Goal: Information Seeking & Learning: Learn about a topic

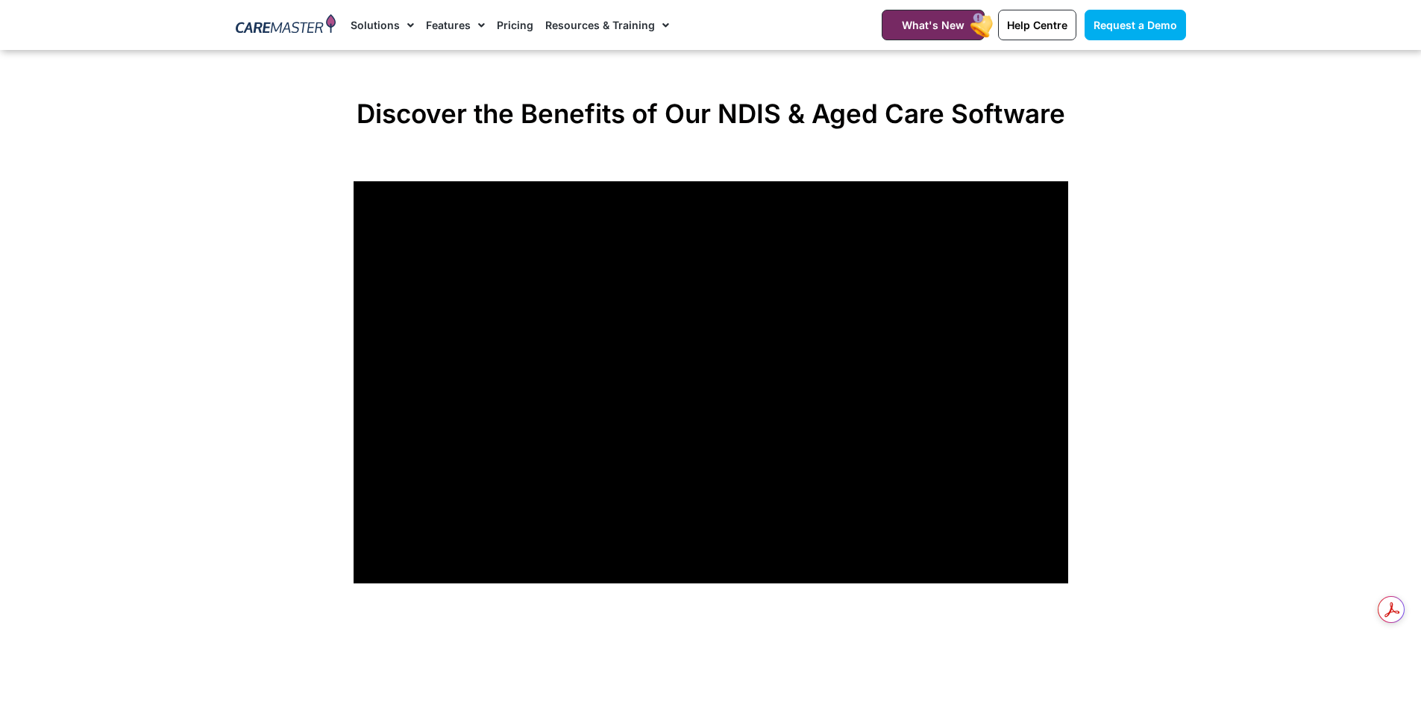
scroll to position [1268, 0]
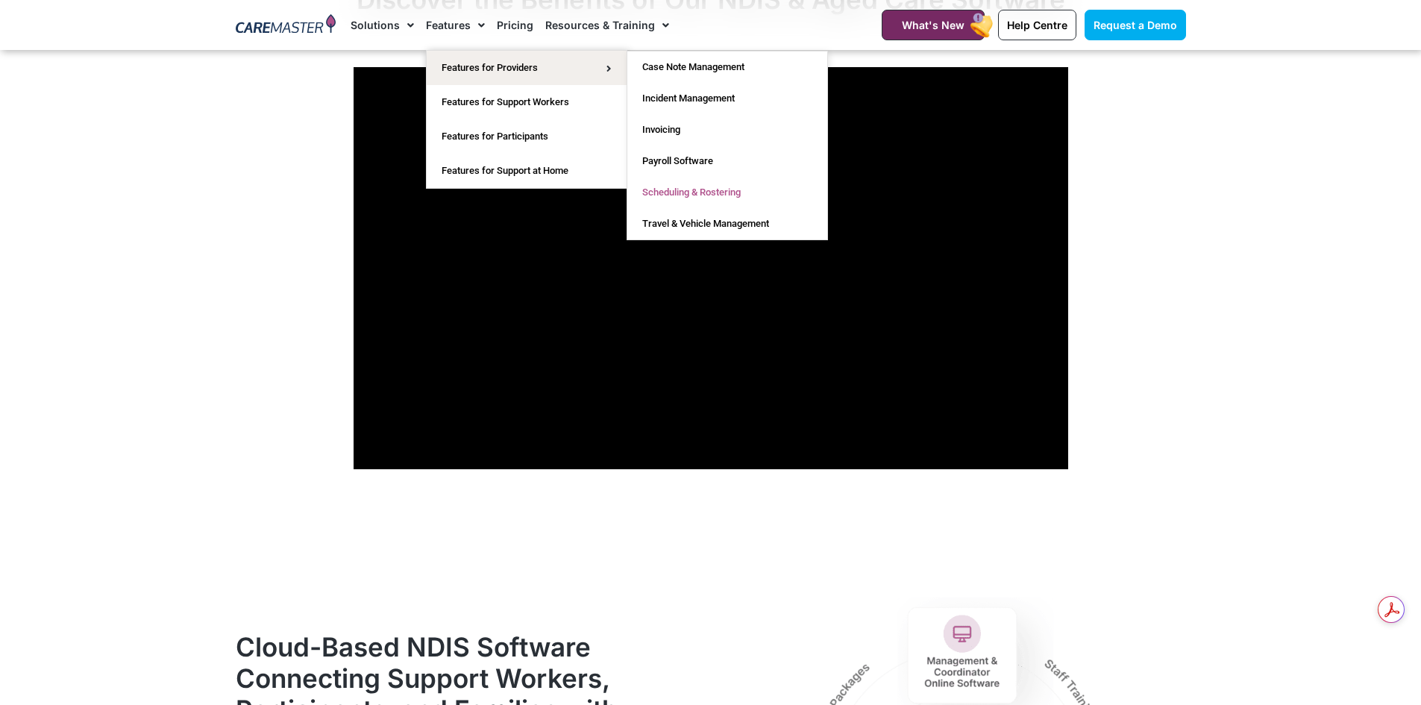
click at [716, 186] on link "Scheduling & Rostering" at bounding box center [727, 192] width 200 height 31
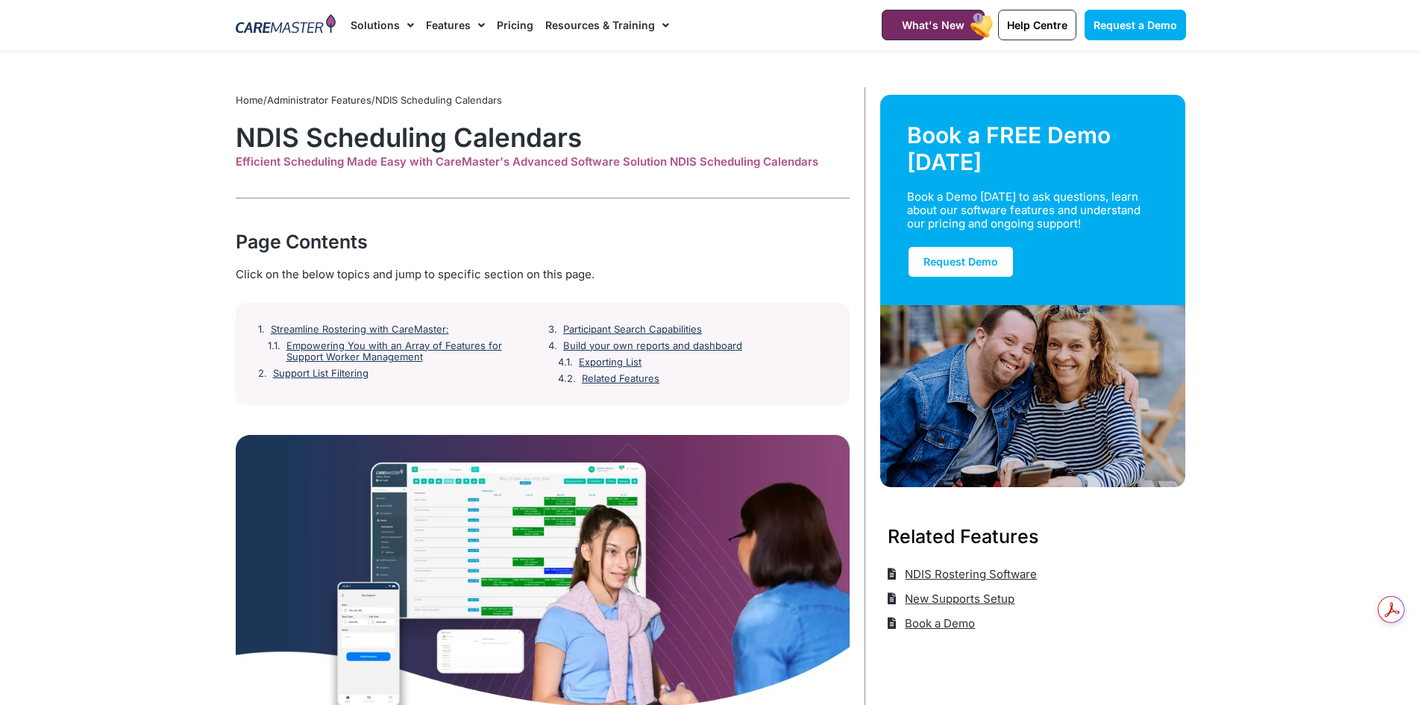
click at [514, 22] on link "Pricing" at bounding box center [515, 25] width 37 height 50
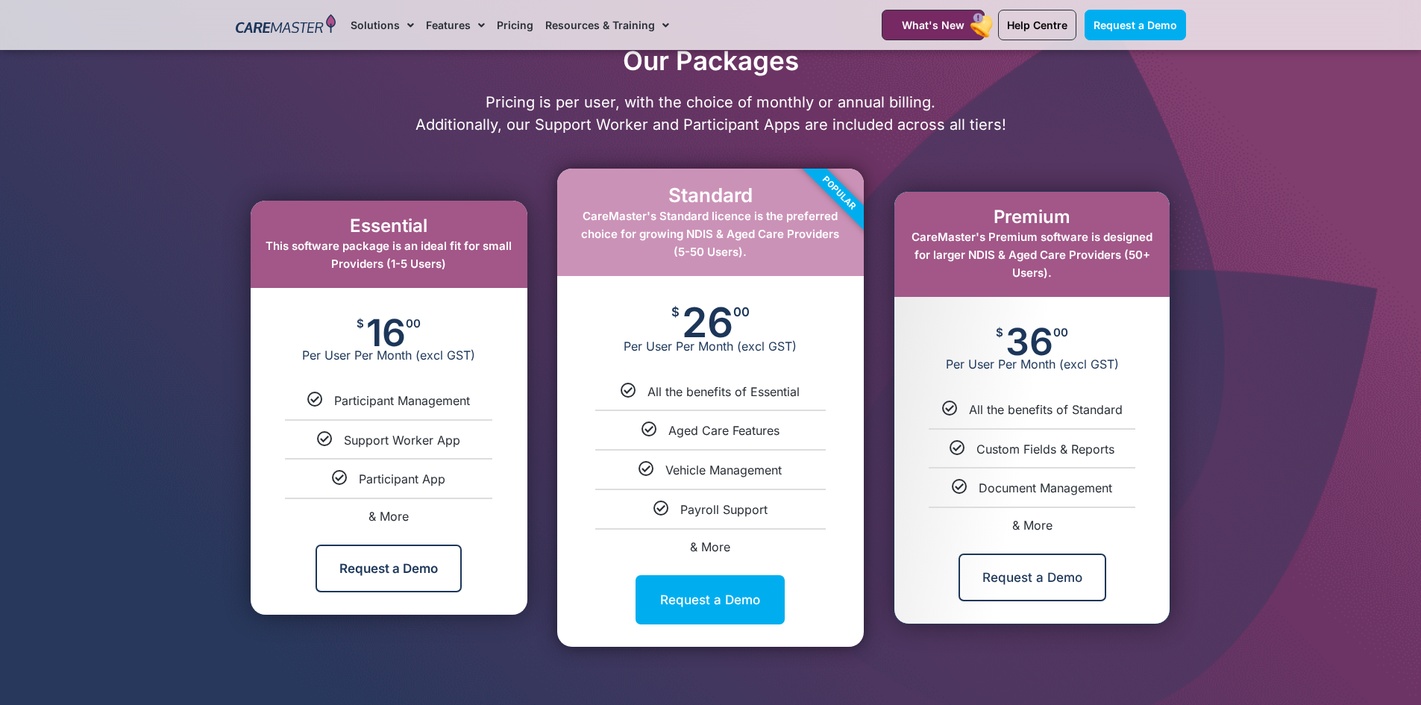
scroll to position [746, 0]
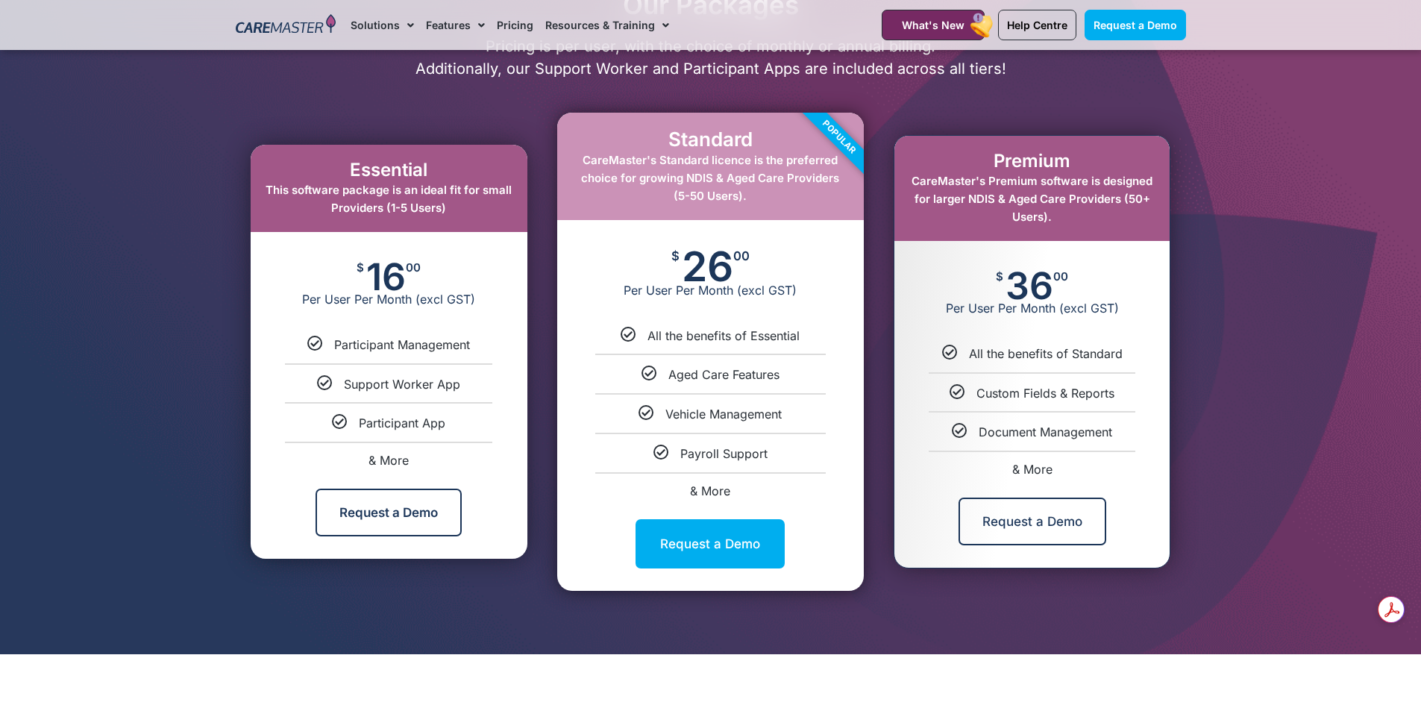
click at [722, 491] on span "& More" at bounding box center [710, 490] width 40 height 15
select select "****"
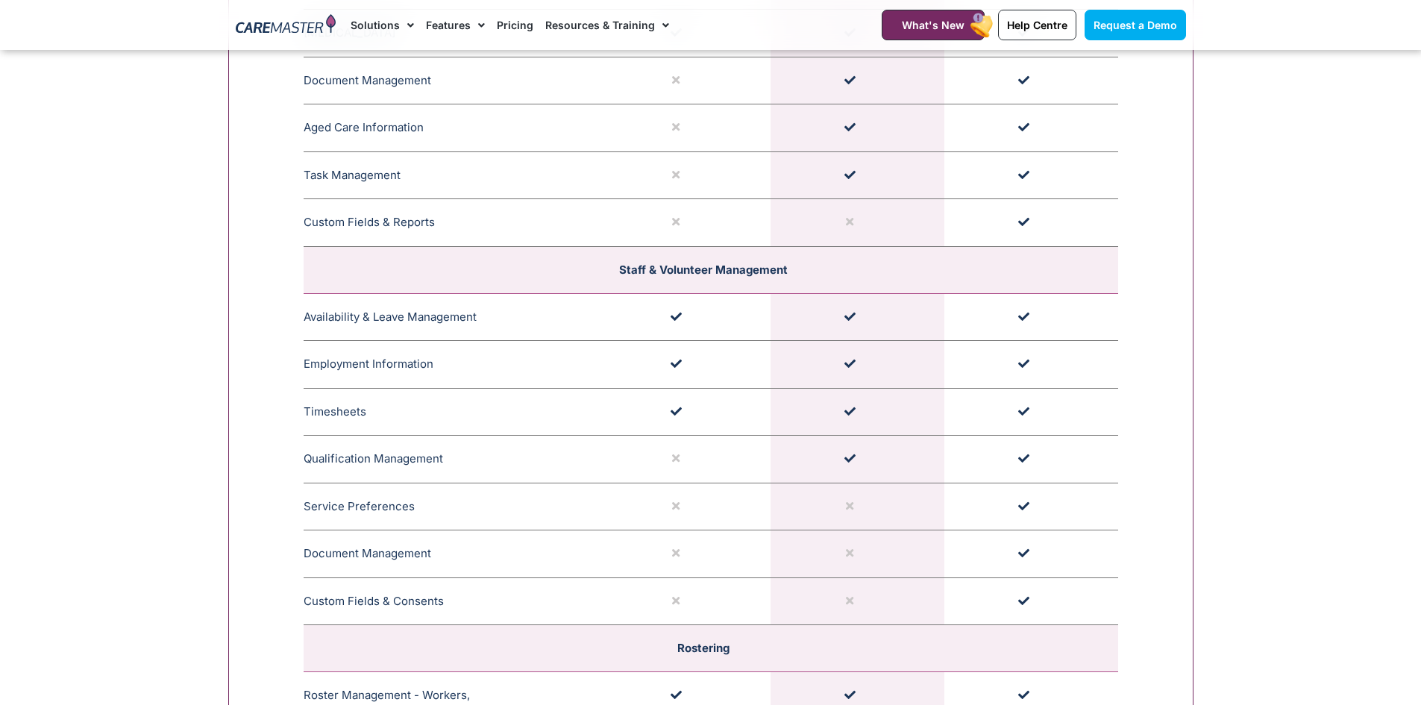
scroll to position [2171, 0]
